Goal: Task Accomplishment & Management: Manage account settings

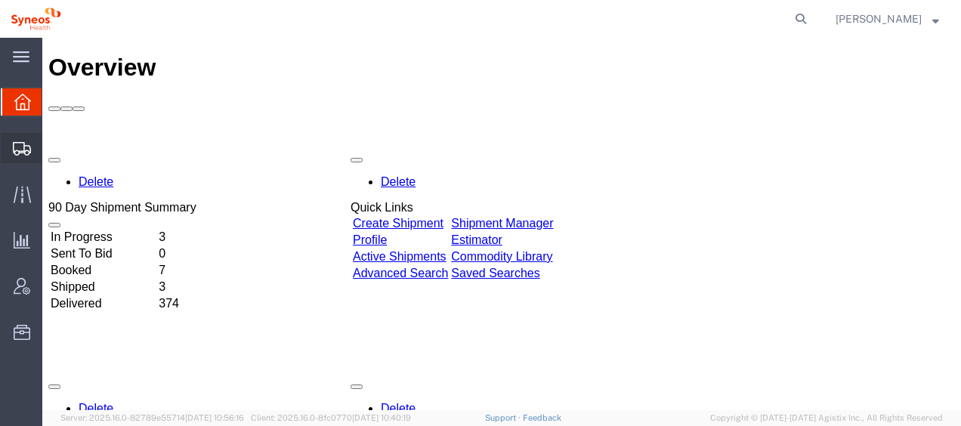
click at [0, 0] on span "Shipment Manager" at bounding box center [0, 0] width 0 height 0
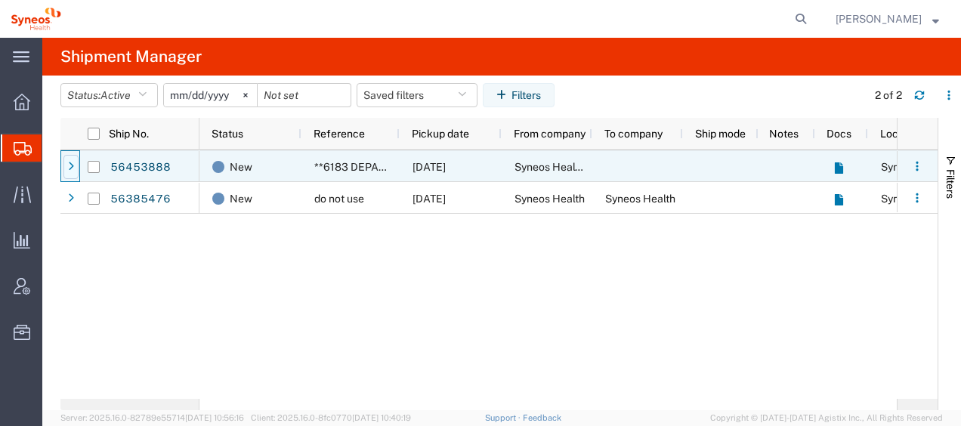
click at [68, 168] on icon at bounding box center [71, 167] width 6 height 11
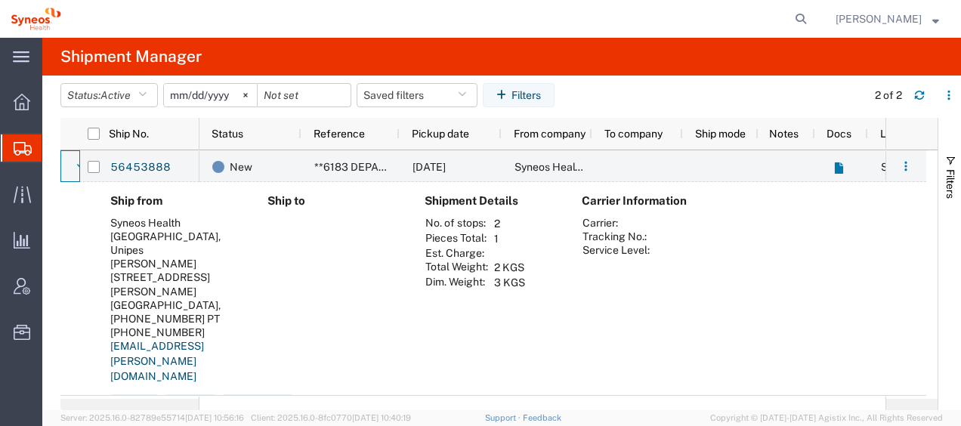
scroll to position [29, 0]
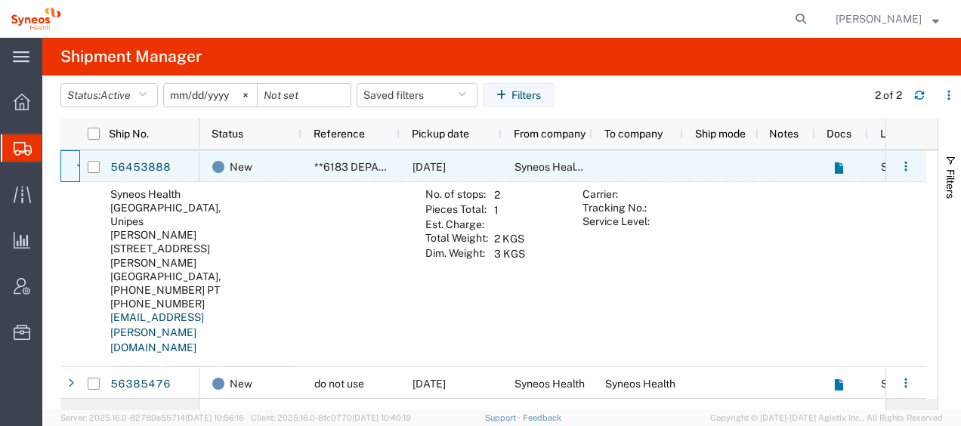
click at [72, 168] on div at bounding box center [70, 166] width 20 height 32
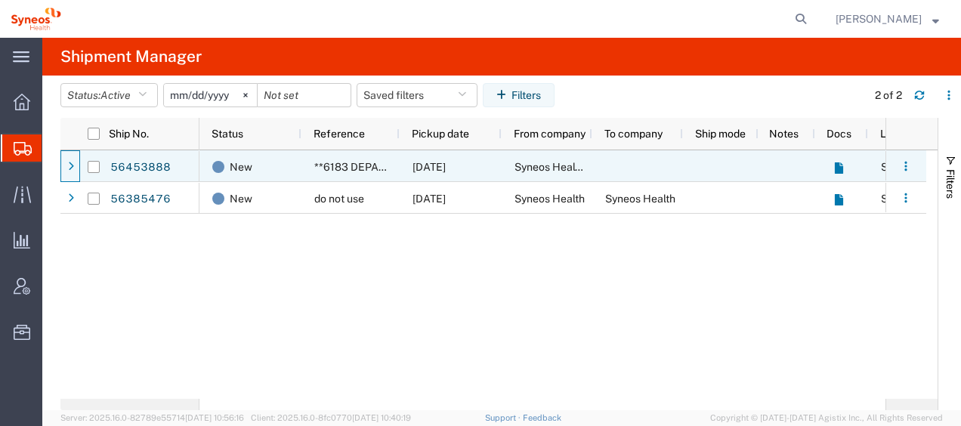
scroll to position [0, 0]
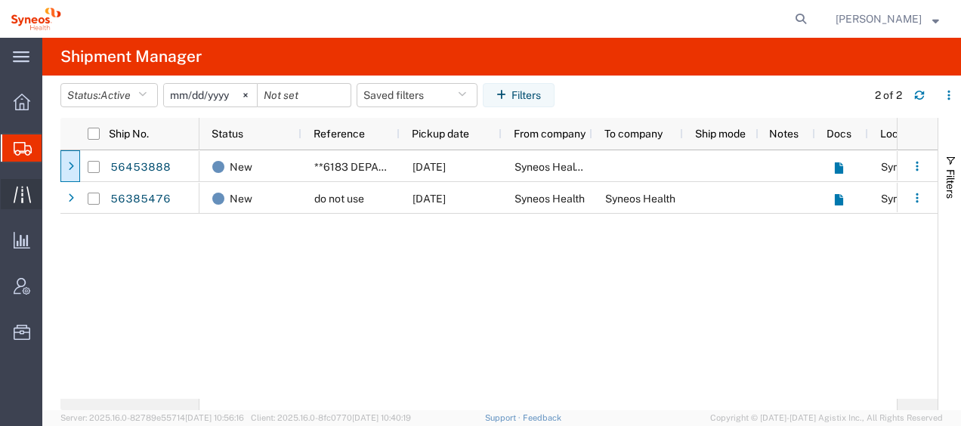
click at [35, 183] on div at bounding box center [22, 194] width 42 height 30
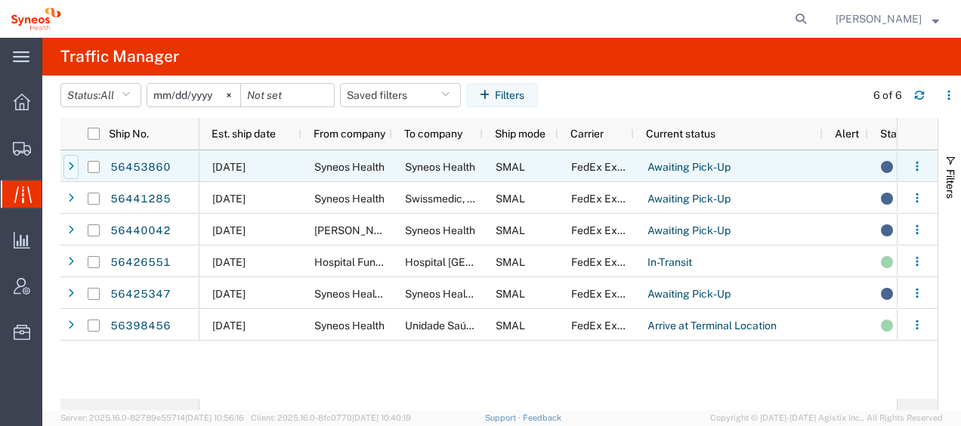
click at [69, 163] on icon at bounding box center [71, 167] width 6 height 11
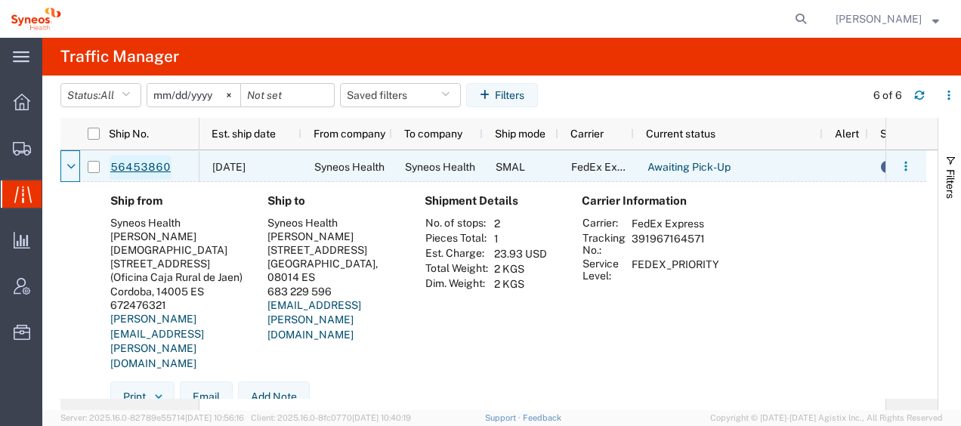
click at [140, 170] on link "56453860" at bounding box center [140, 168] width 62 height 24
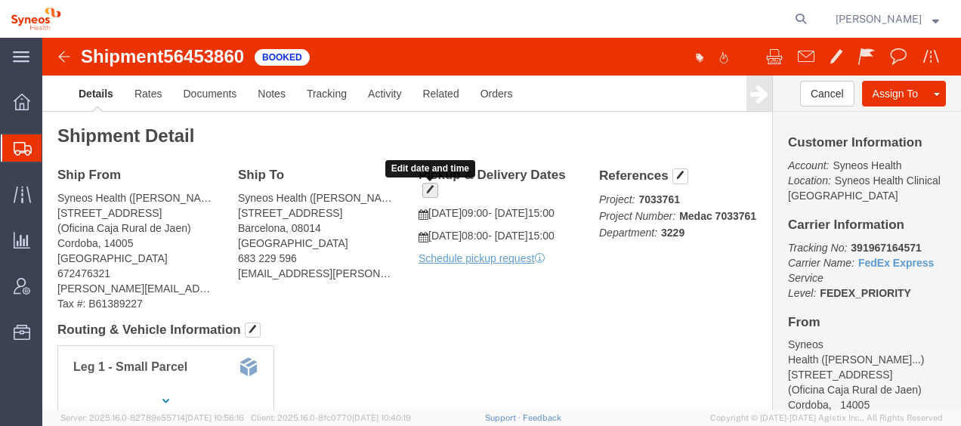
click button "button"
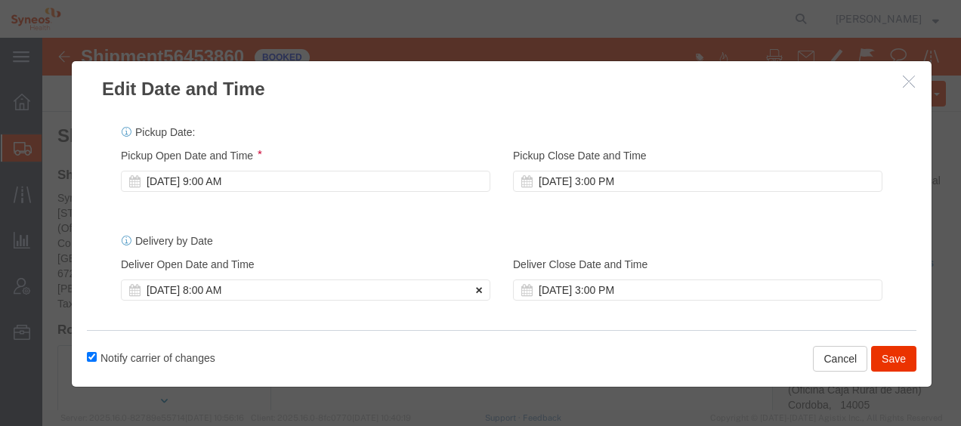
click icon
click button "Save"
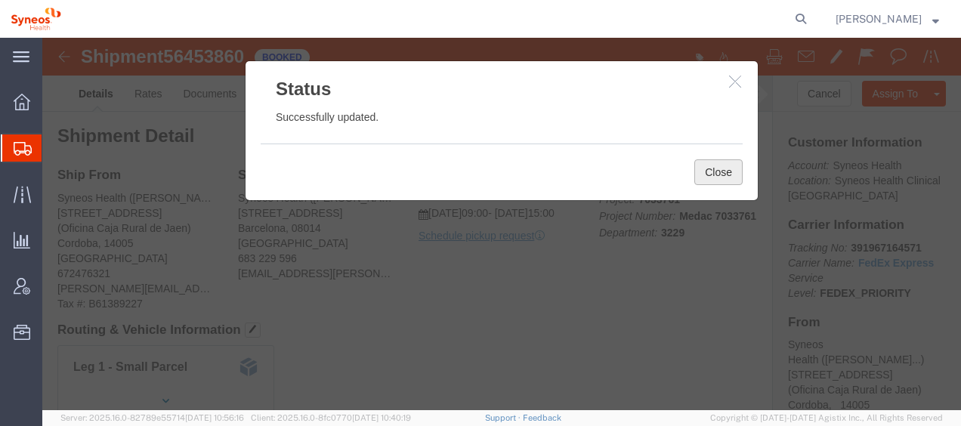
click button "Close"
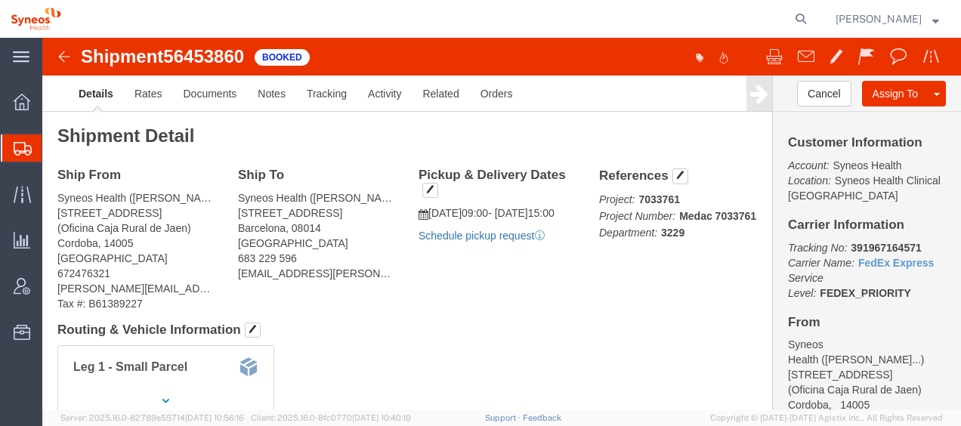
click link "Schedule pickup request"
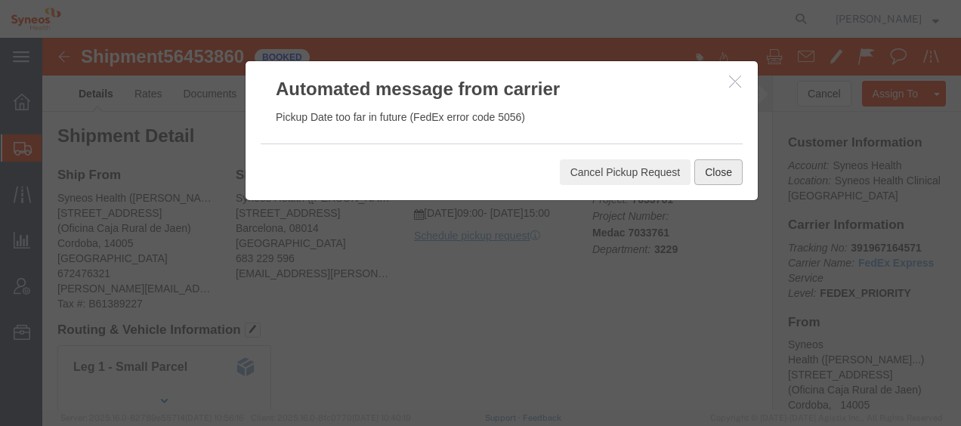
click button "Close"
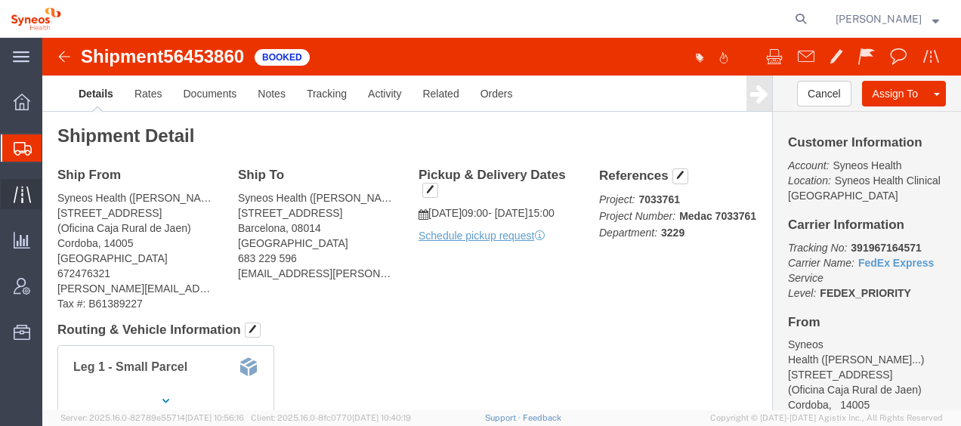
click at [52, 195] on span "Traffic" at bounding box center [47, 194] width 11 height 30
